Goal: Check status: Check status

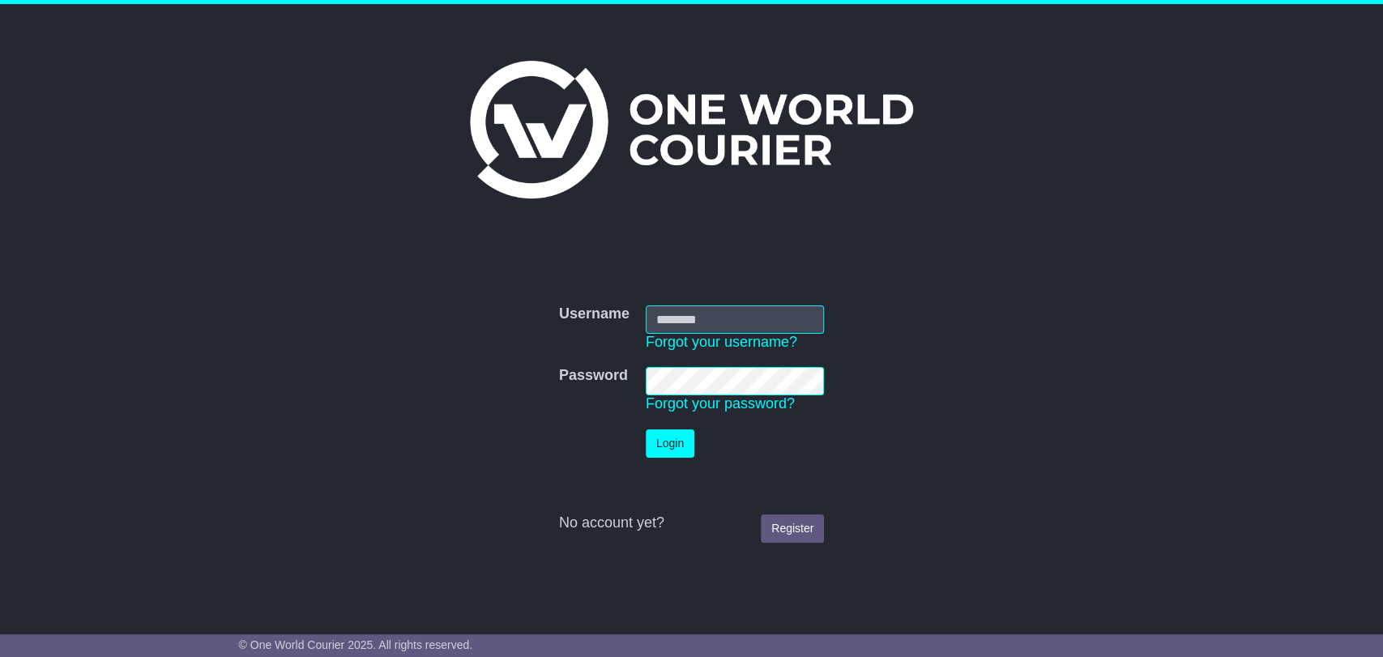
type input "**********"
click at [671, 448] on button "Login" at bounding box center [669, 443] width 49 height 28
